Goal: Check status: Check status

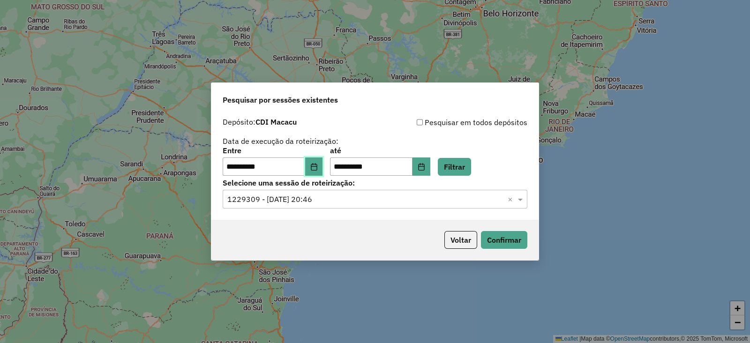
click at [317, 167] on icon "Choose Date" at bounding box center [314, 166] width 6 height 7
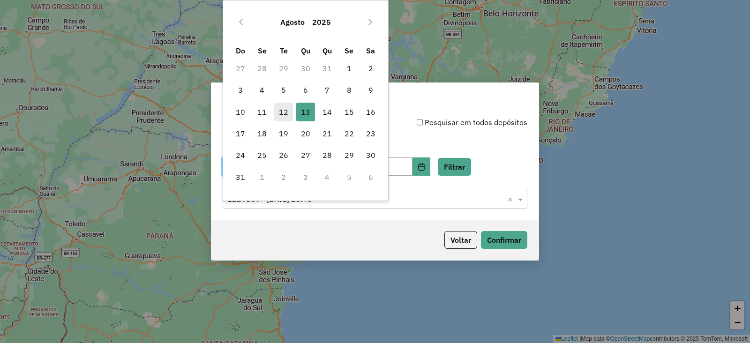
click at [284, 109] on span "12" at bounding box center [283, 112] width 19 height 19
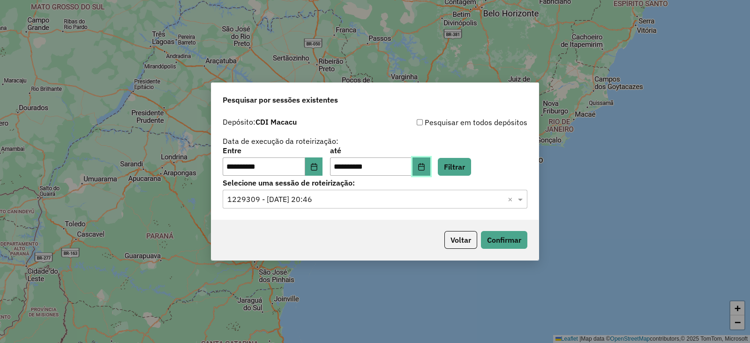
click at [430, 171] on button "Choose Date" at bounding box center [421, 166] width 18 height 19
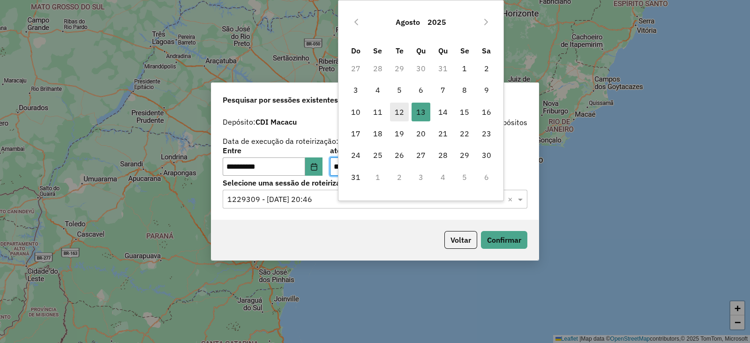
click at [397, 104] on span "12" at bounding box center [399, 112] width 19 height 19
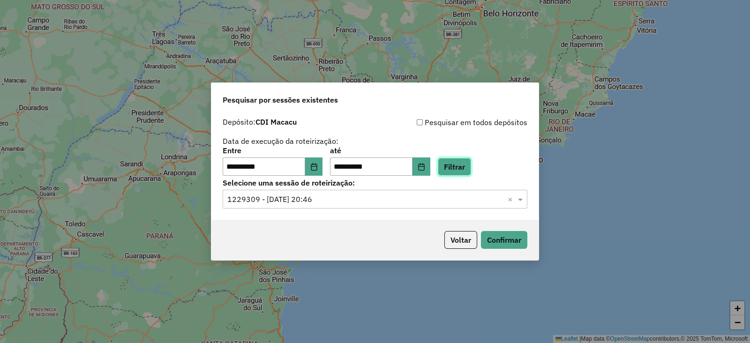
click at [467, 171] on button "Filtrar" at bounding box center [454, 167] width 33 height 18
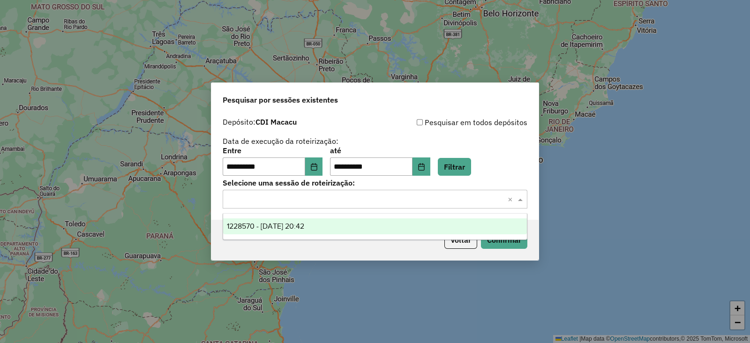
click at [359, 199] on input "text" at bounding box center [365, 199] width 276 height 11
click at [304, 224] on span "1228570 - 12/08/2025 20:42" at bounding box center [265, 226] width 77 height 8
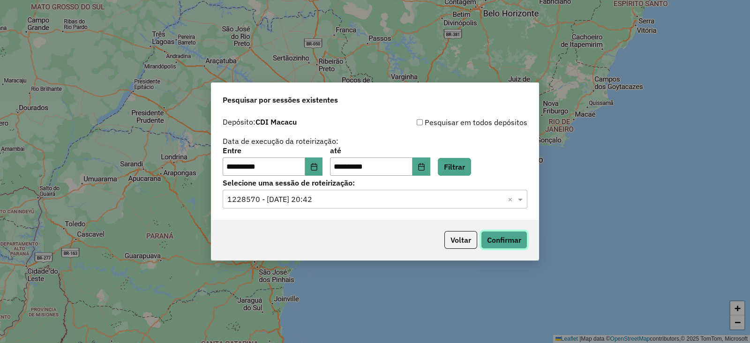
click at [488, 242] on button "Confirmar" at bounding box center [504, 240] width 46 height 18
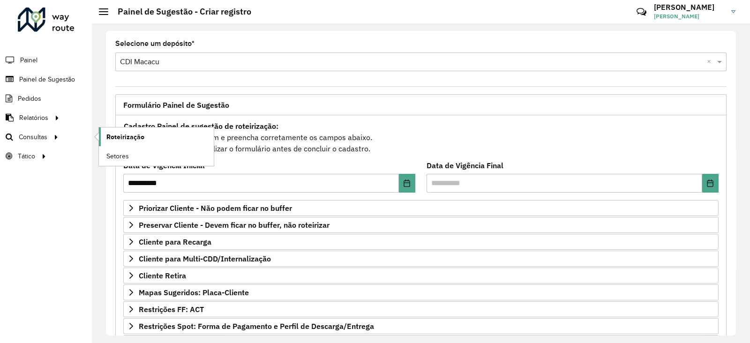
click at [107, 134] on span "Roteirização" at bounding box center [125, 137] width 38 height 10
